Goal: Information Seeking & Learning: Understand process/instructions

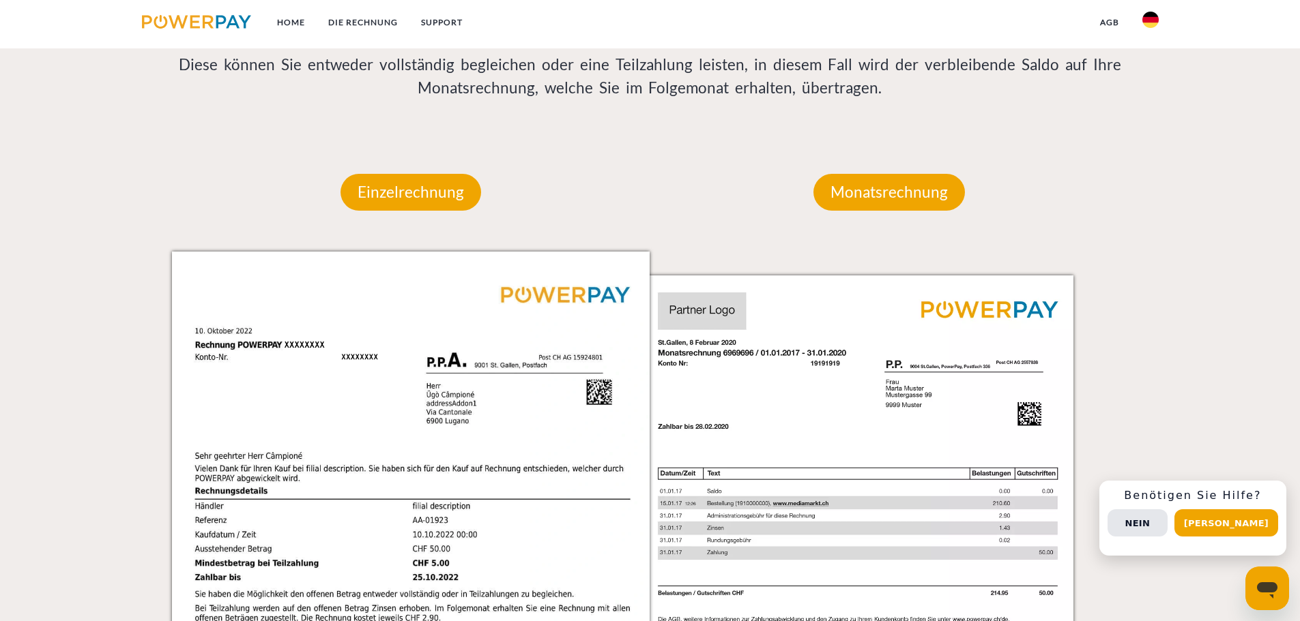
scroll to position [1023, 0]
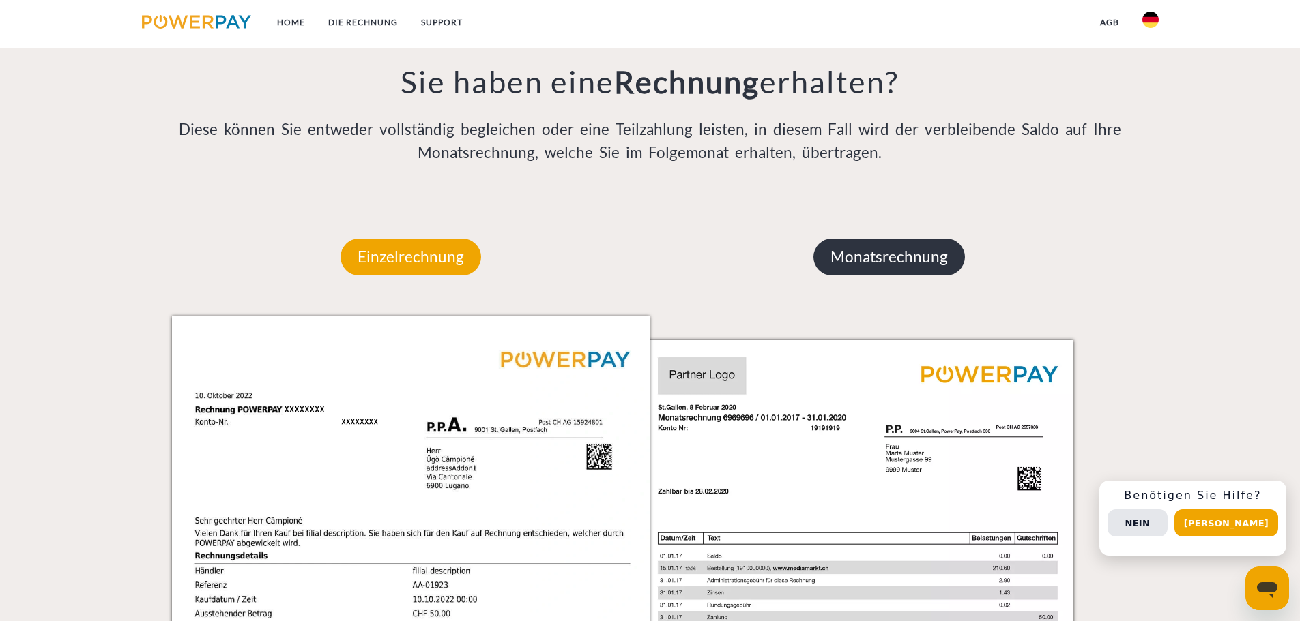
click at [880, 262] on p "Monatsrechnung" at bounding box center [888, 257] width 151 height 37
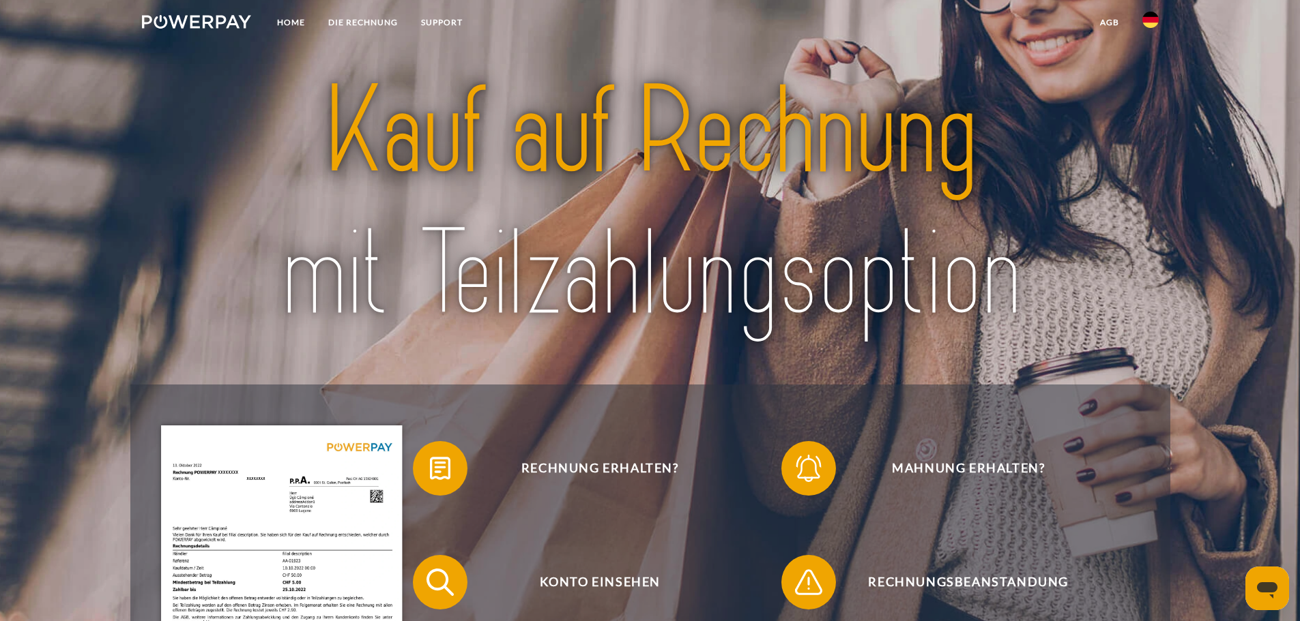
scroll to position [0, 0]
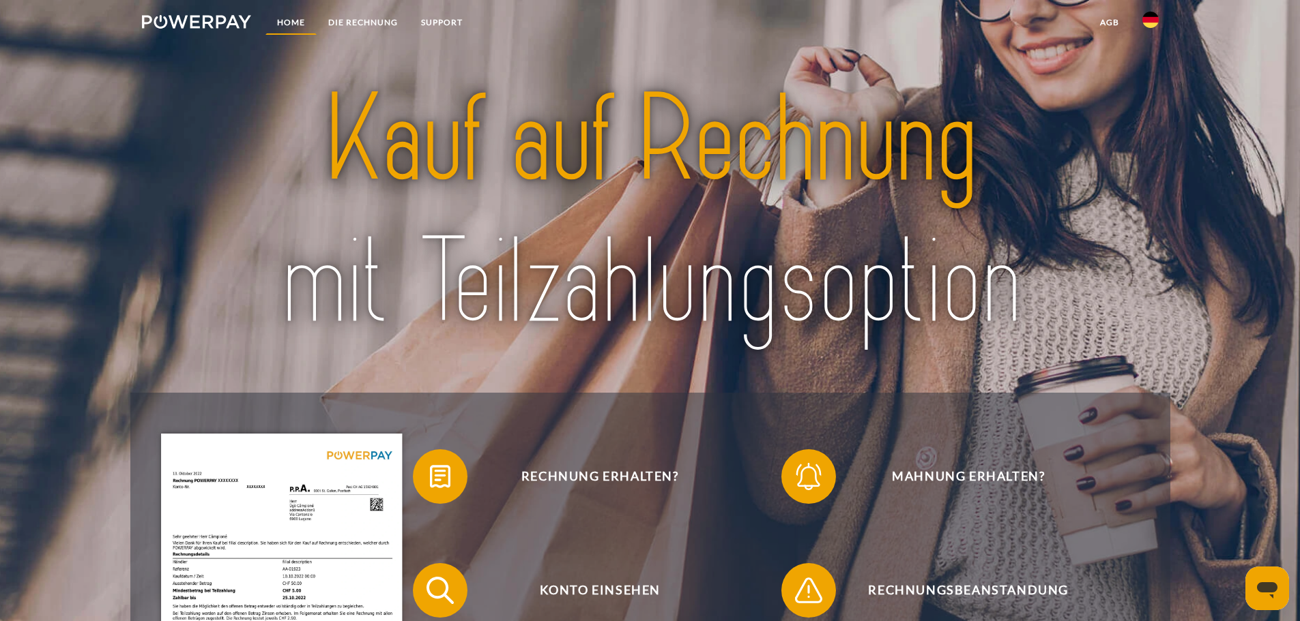
click at [294, 23] on link "Home" at bounding box center [290, 22] width 51 height 25
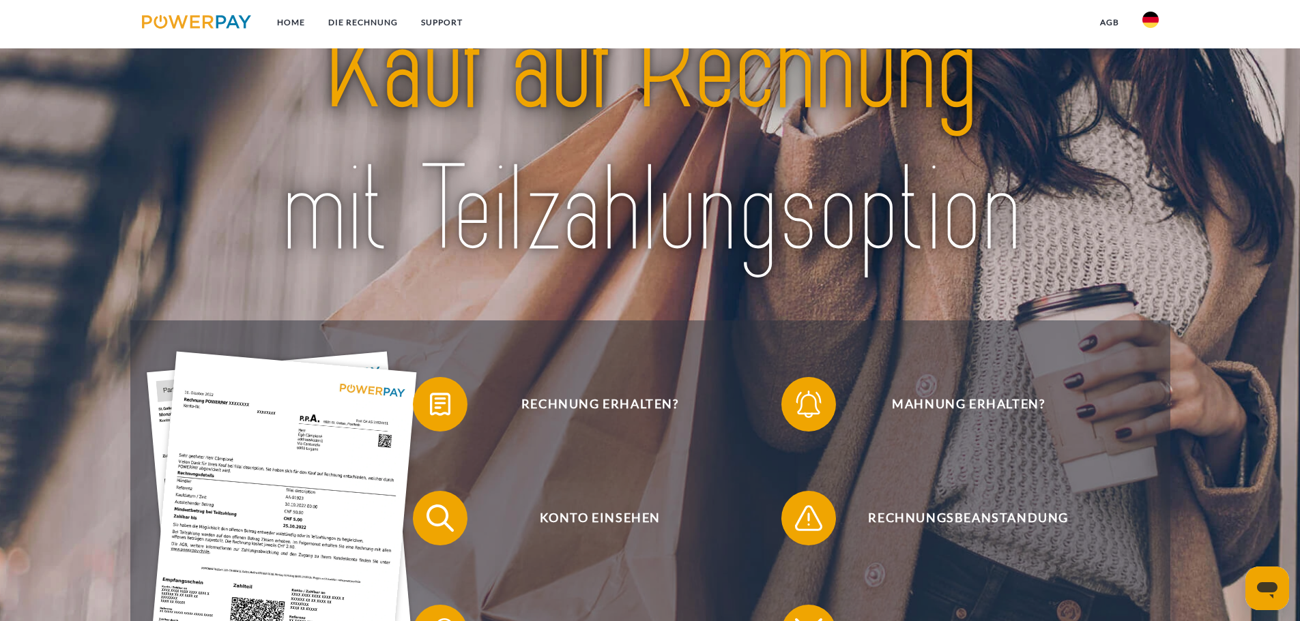
scroll to position [68, 0]
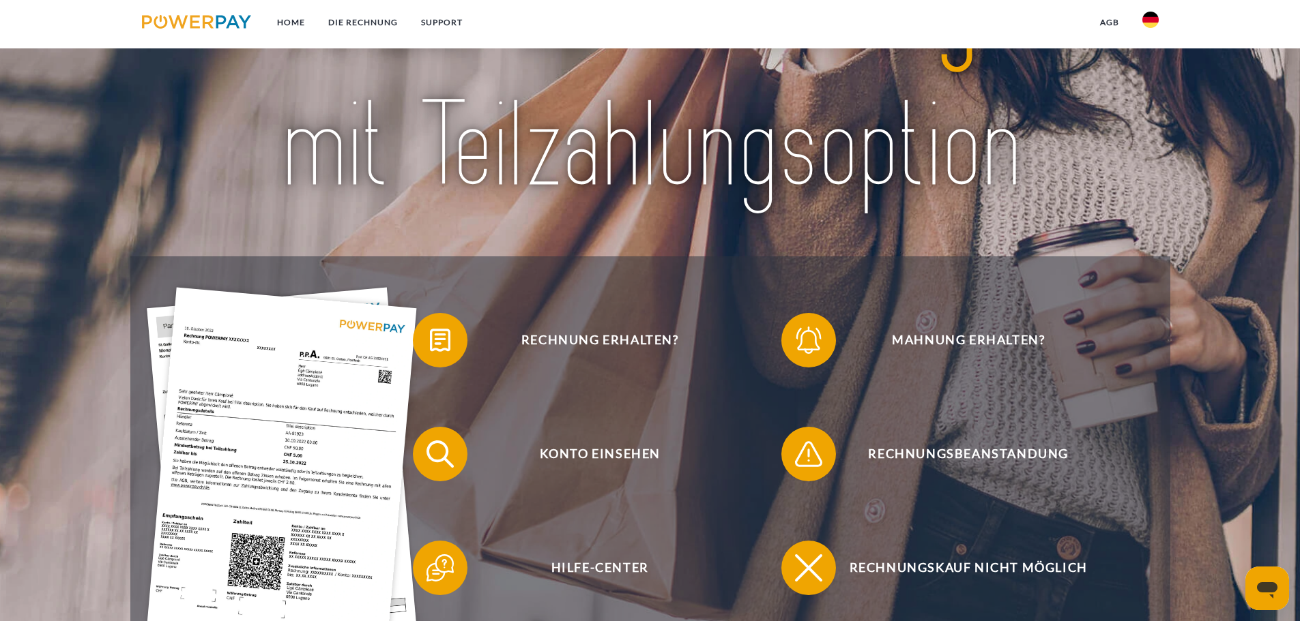
scroll to position [205, 0]
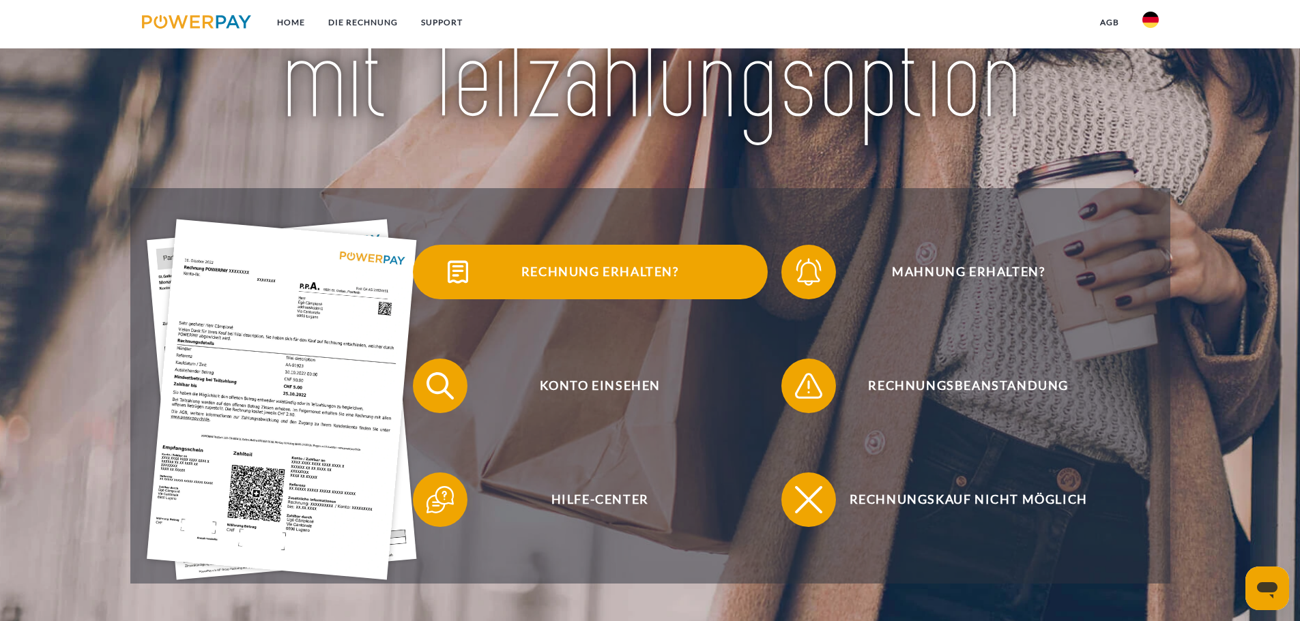
click at [516, 276] on span "Rechnung erhalten?" at bounding box center [600, 272] width 334 height 55
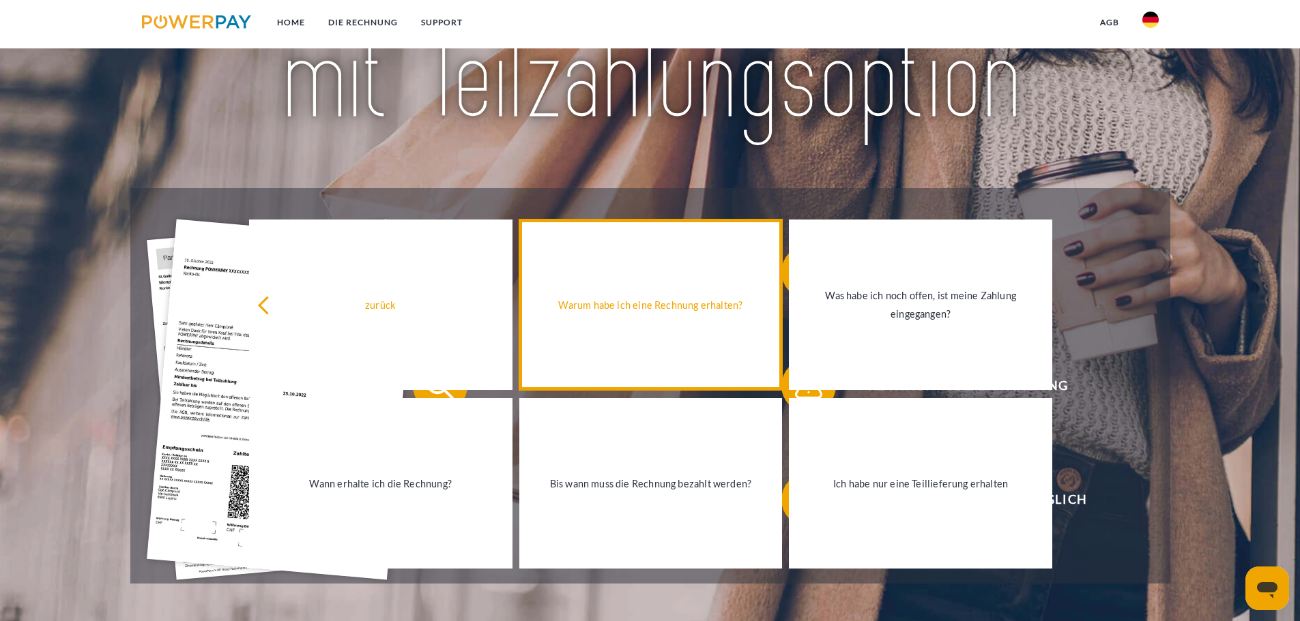
click at [557, 279] on link "Warum habe ich eine Rechnung erhalten?" at bounding box center [650, 305] width 263 height 171
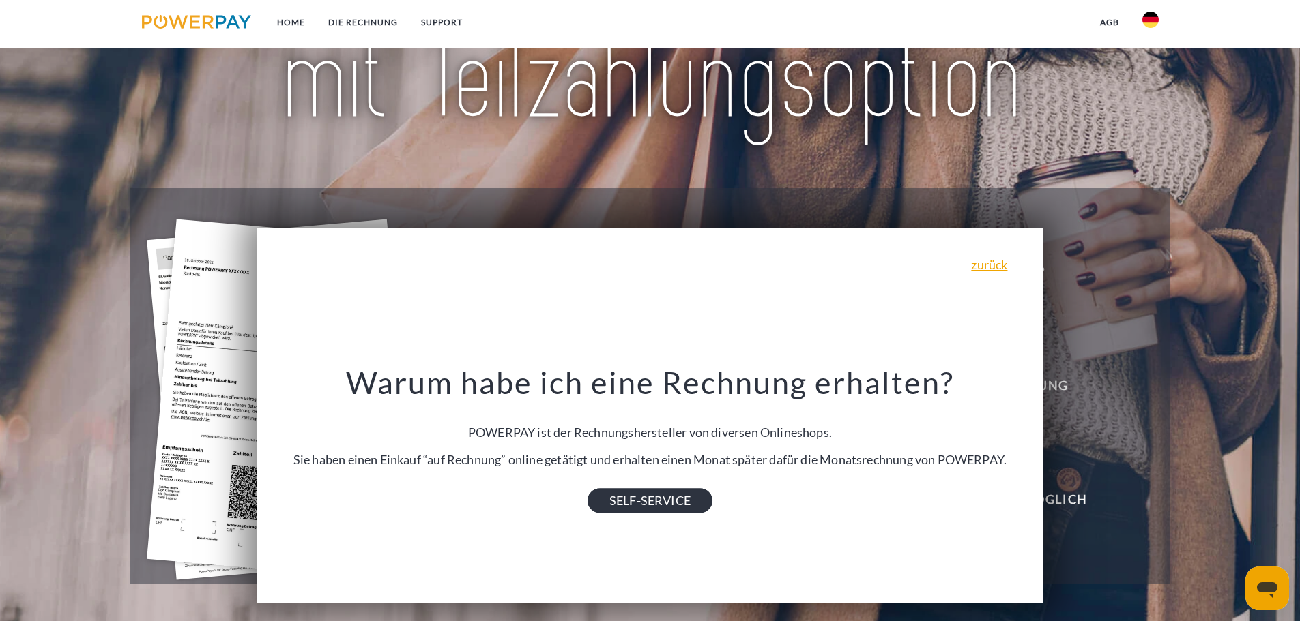
click at [623, 501] on link "SELF-SERVICE" at bounding box center [649, 501] width 125 height 25
click at [999, 263] on link "zurück" at bounding box center [989, 265] width 36 height 12
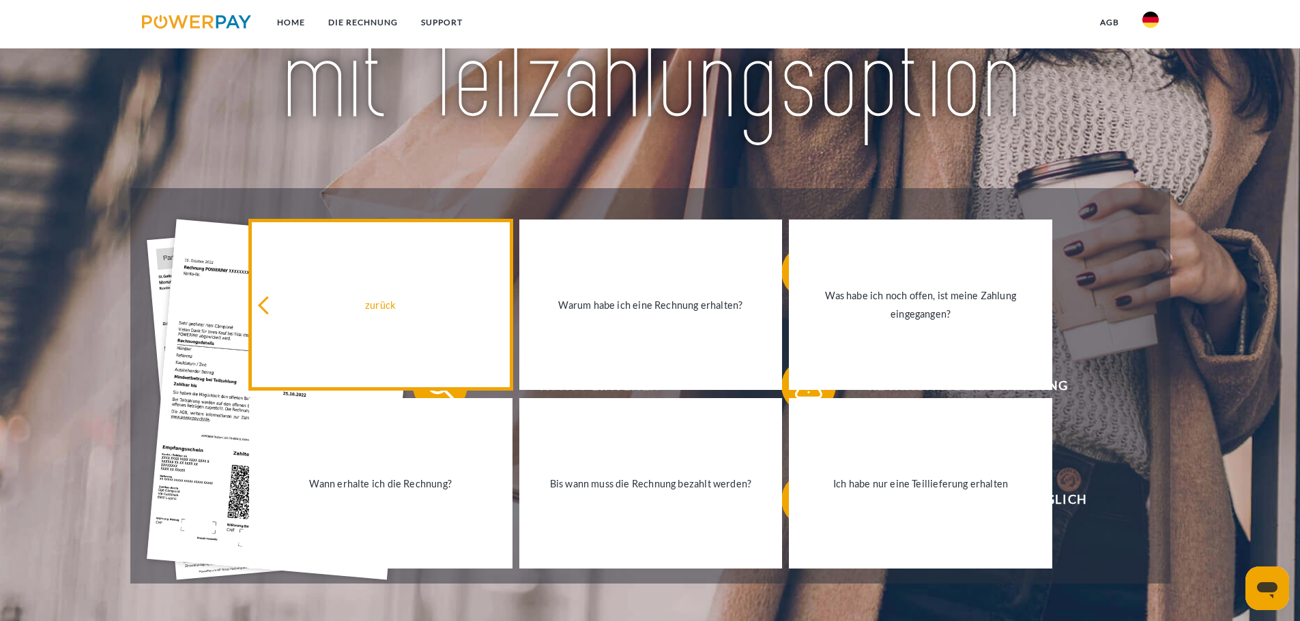
click at [307, 320] on link "zurück" at bounding box center [380, 305] width 263 height 171
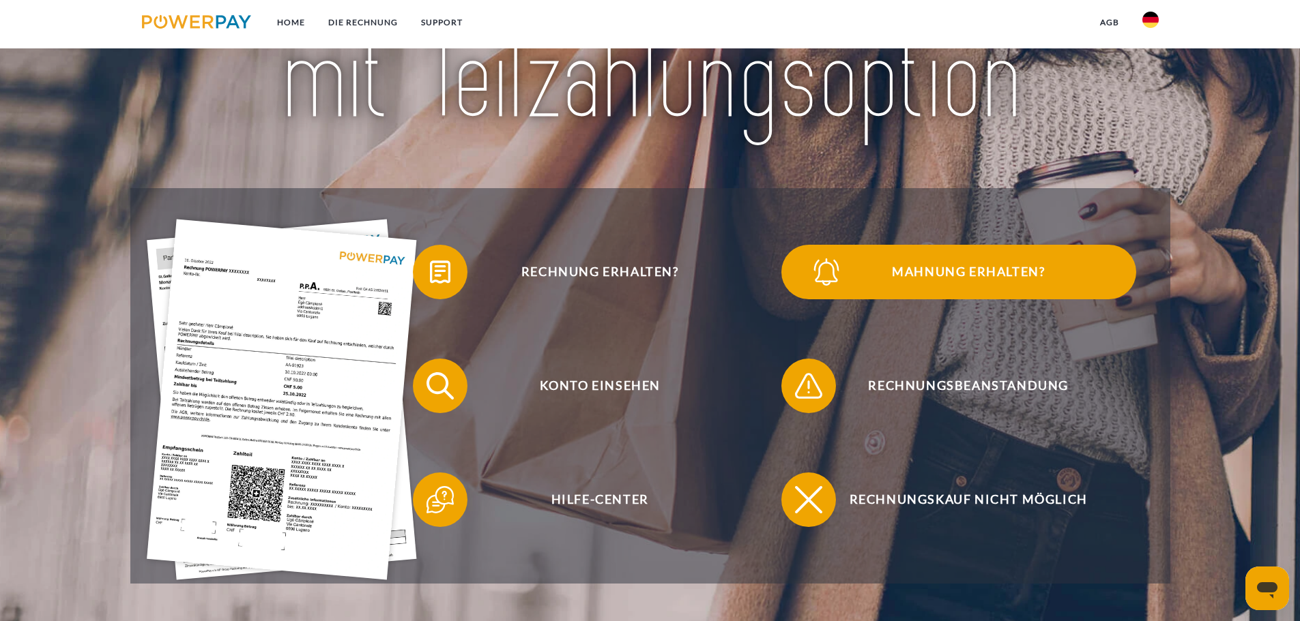
click at [967, 287] on span "Mahnung erhalten?" at bounding box center [968, 272] width 334 height 55
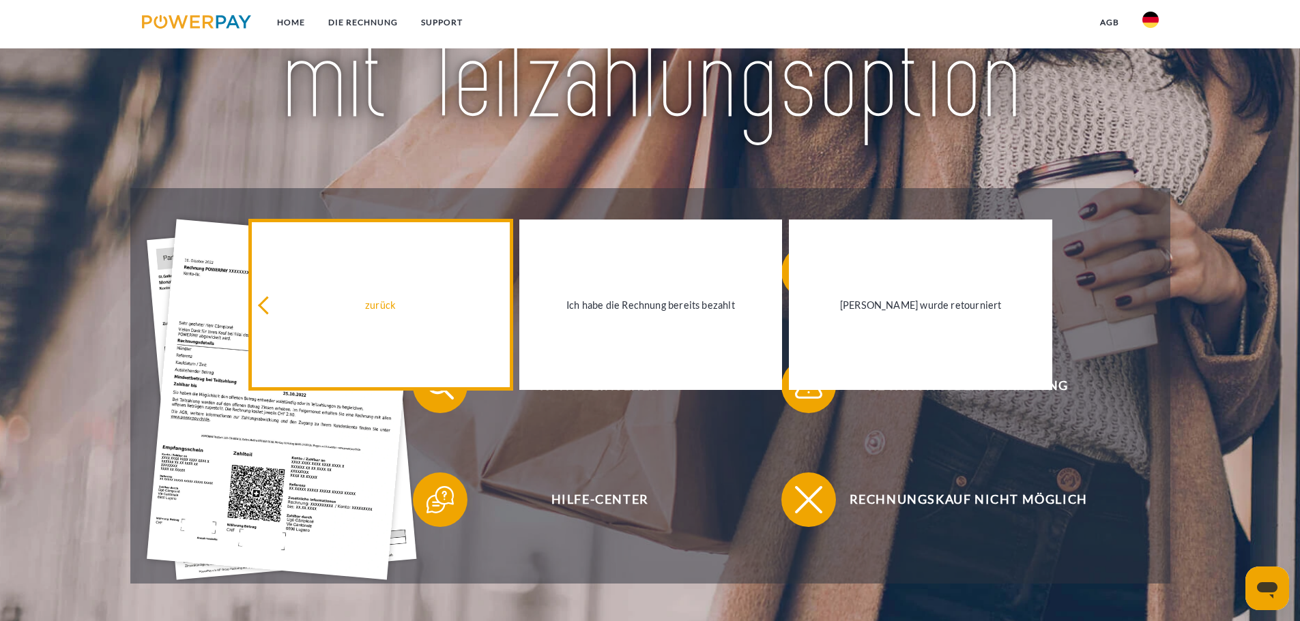
click at [402, 302] on div "zurück" at bounding box center [380, 305] width 247 height 18
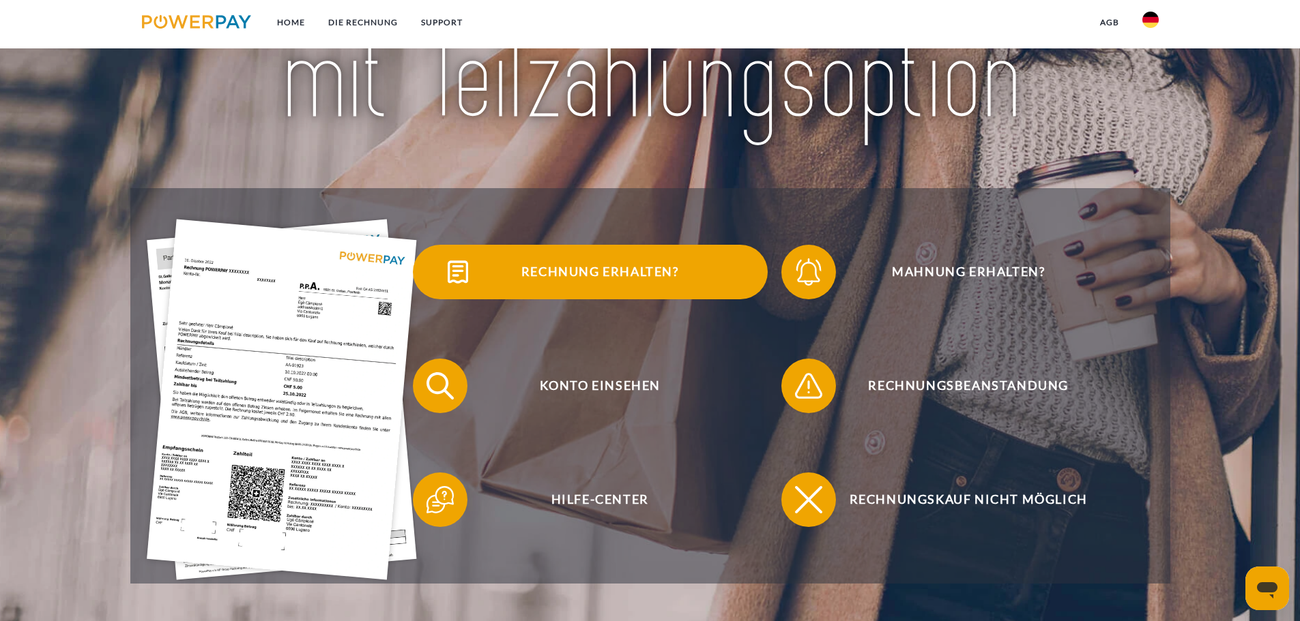
click at [563, 276] on span "Rechnung erhalten?" at bounding box center [600, 272] width 334 height 55
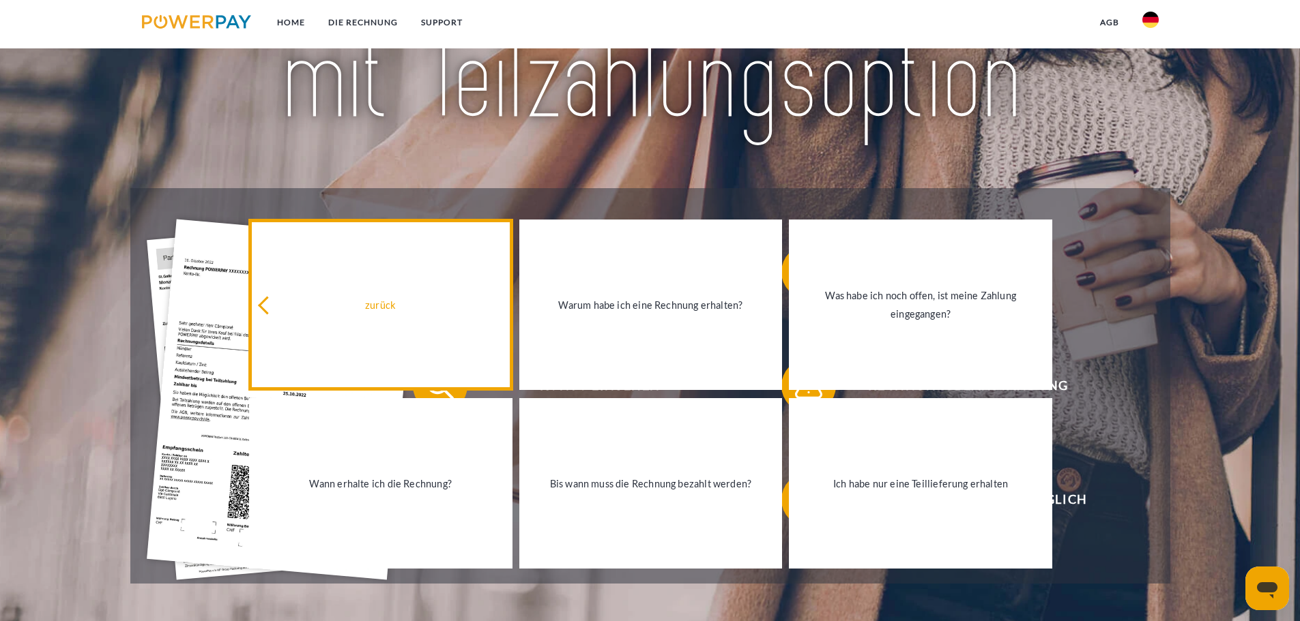
click at [280, 289] on link "zurück" at bounding box center [380, 305] width 263 height 171
